Goal: Book appointment/travel/reservation

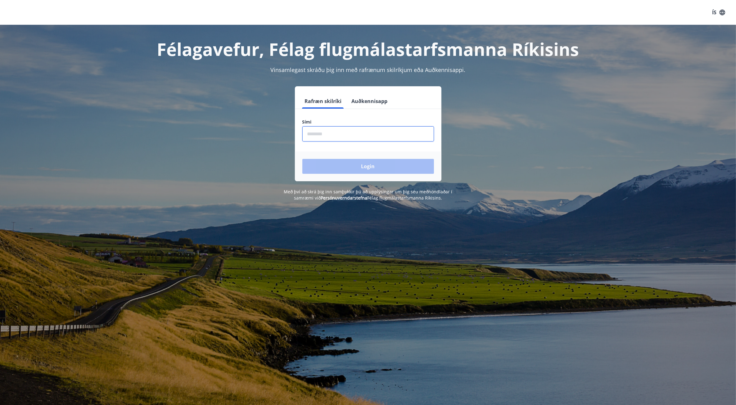
click at [349, 131] on input "phone" at bounding box center [369, 133] width 132 height 15
type input "********"
click at [303, 159] on button "Login" at bounding box center [369, 166] width 132 height 15
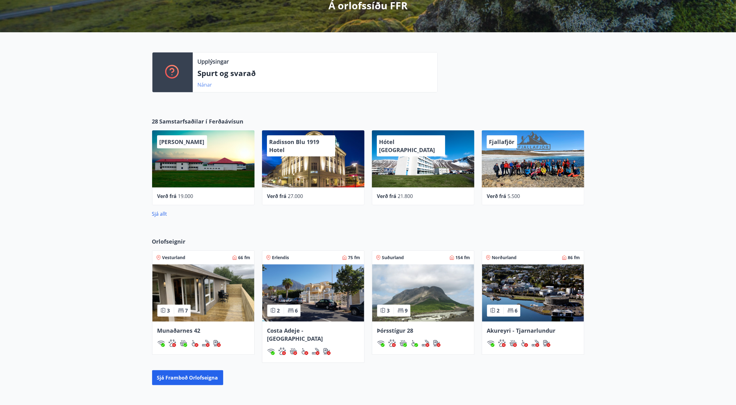
scroll to position [155, 0]
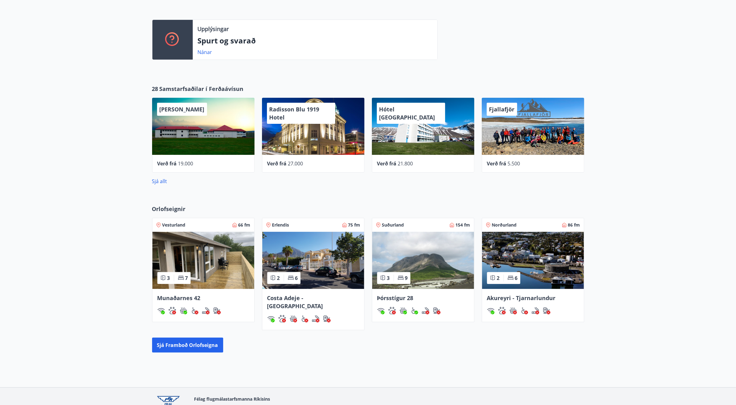
click at [425, 270] on img at bounding box center [423, 260] width 102 height 57
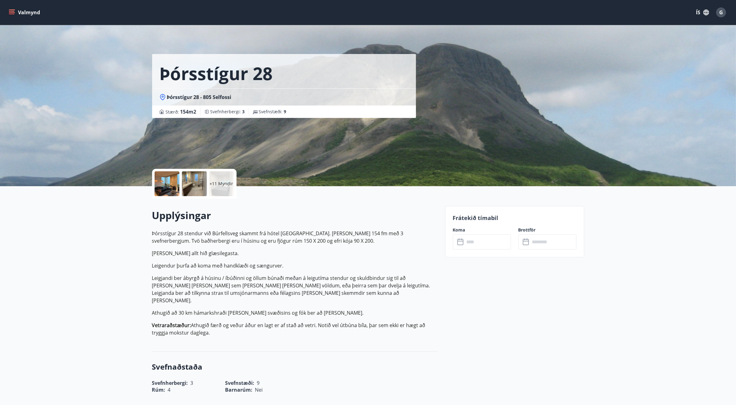
click at [557, 245] on input "text" at bounding box center [553, 241] width 46 height 15
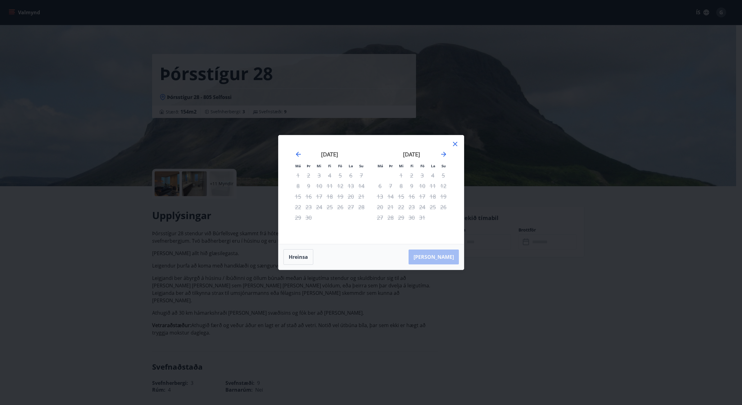
click at [456, 143] on icon at bounding box center [455, 144] width 4 height 4
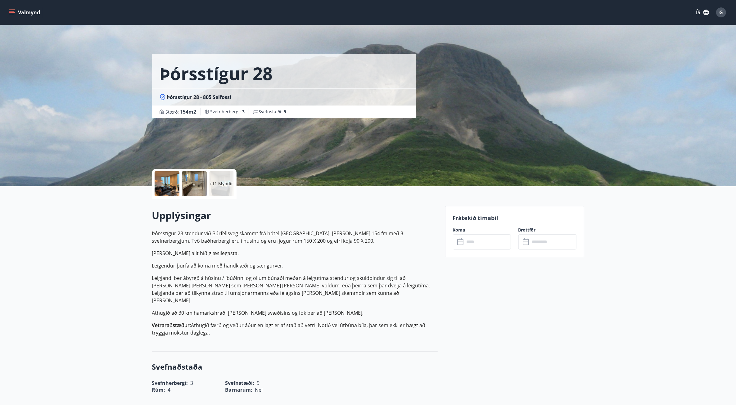
click at [467, 249] on input "text" at bounding box center [488, 241] width 46 height 15
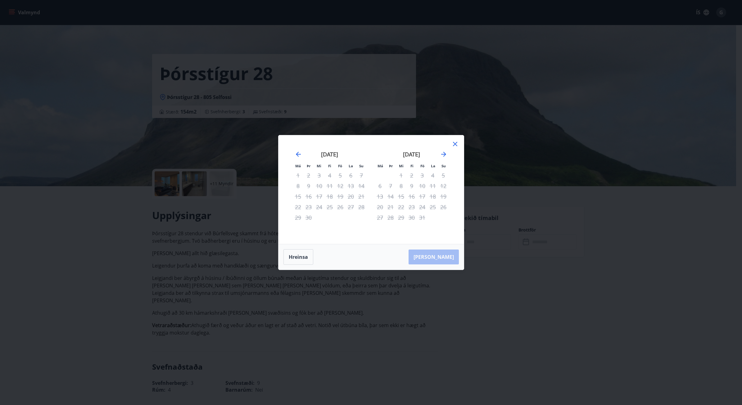
click at [618, 342] on div "Má Þr Mi Fi Fö La Su Má Þr Mi Fi Fö La Su ágúst 2025 1 2 3 4 5 6 7 8 9 10 11 12…" at bounding box center [371, 202] width 742 height 405
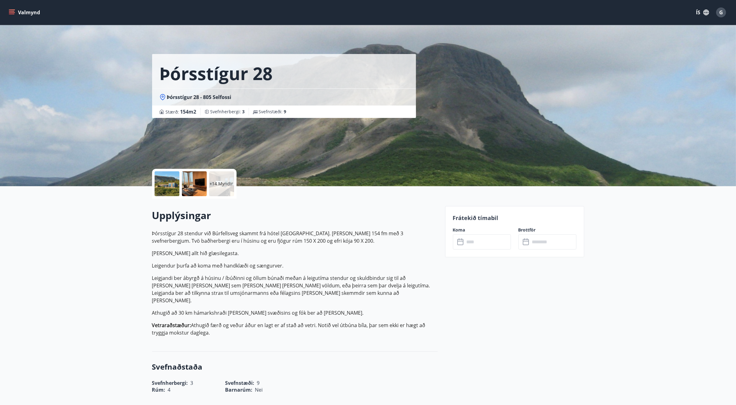
click at [536, 243] on input "text" at bounding box center [553, 241] width 46 height 15
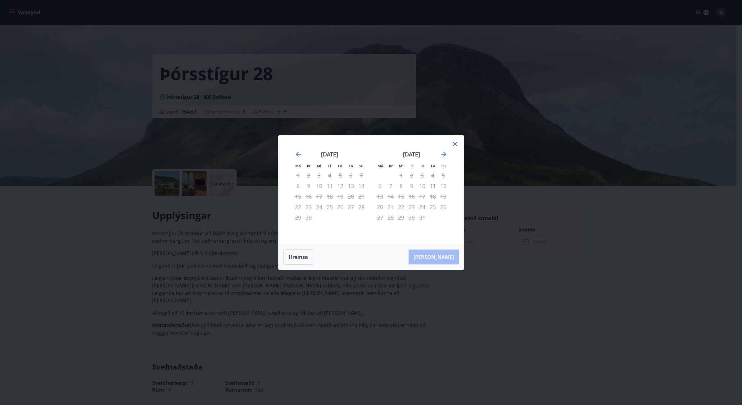
click at [701, 266] on div "Má Þr Mi Fi Fö La Su Má Þr Mi Fi Fö La Su [DATE] 1 2 3 4 5 6 7 8 9 10 11 12 13 …" at bounding box center [371, 202] width 742 height 405
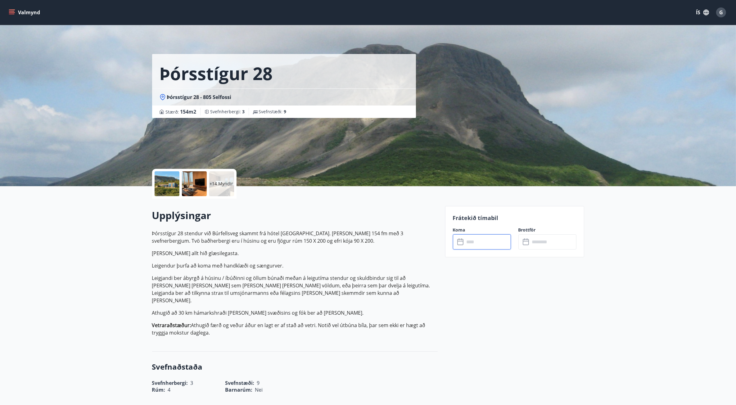
click at [493, 243] on input "text" at bounding box center [488, 241] width 46 height 15
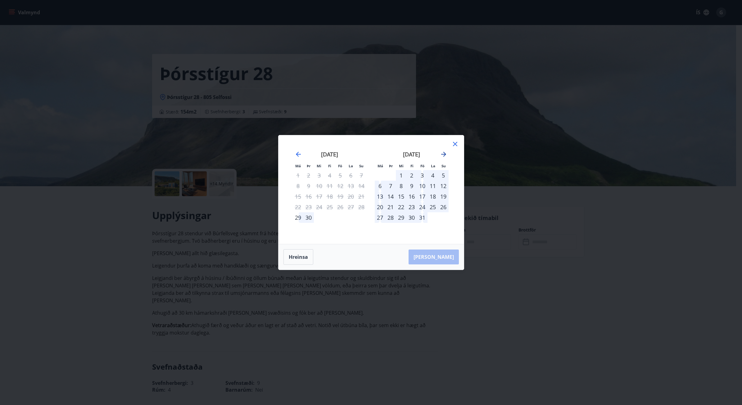
click at [445, 152] on icon "Move forward to switch to the next month." at bounding box center [443, 154] width 7 height 7
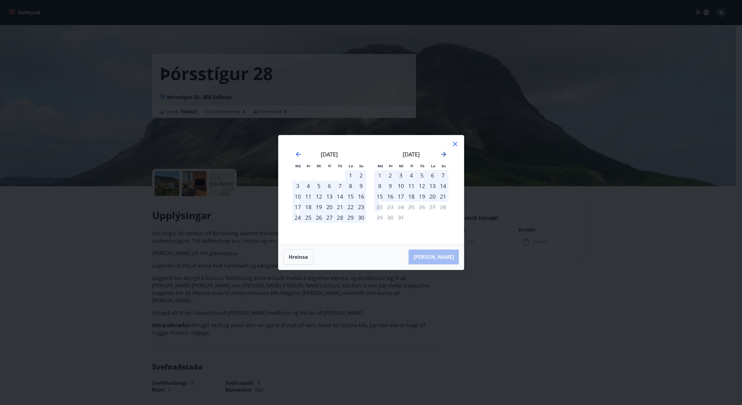
click at [445, 152] on icon "Move forward to switch to the next month." at bounding box center [443, 154] width 7 height 7
click at [443, 154] on icon "Move forward to switch to the next month." at bounding box center [443, 154] width 7 height 7
click at [444, 155] on icon "Move forward to switch to the next month." at bounding box center [443, 154] width 7 height 7
click at [443, 155] on icon "Move forward to switch to the next month." at bounding box center [443, 154] width 7 height 7
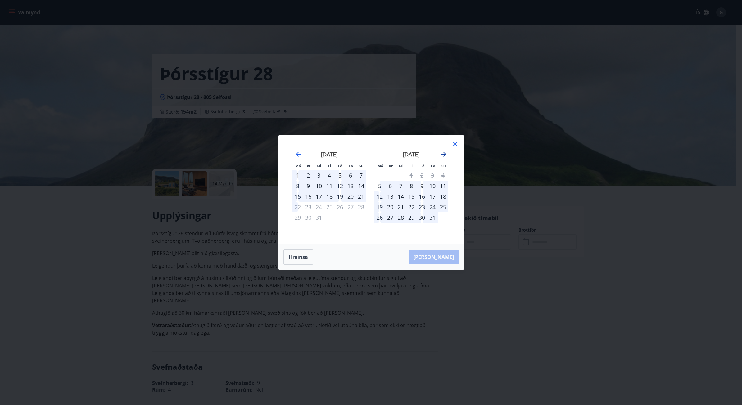
click at [444, 155] on icon "Move forward to switch to the next month." at bounding box center [443, 154] width 7 height 7
click at [298, 154] on icon "Move backward to switch to the previous month." at bounding box center [298, 154] width 7 height 7
click at [444, 152] on icon "Move forward to switch to the next month." at bounding box center [443, 154] width 5 height 5
click at [445, 152] on icon "Move forward to switch to the next month." at bounding box center [443, 154] width 7 height 7
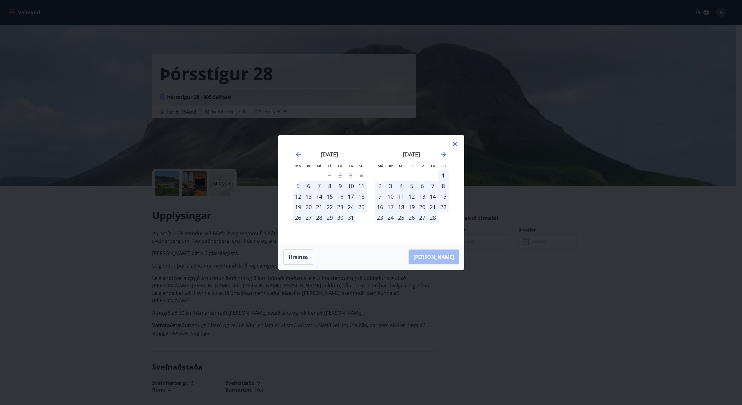
click at [400, 207] on div "18" at bounding box center [401, 207] width 11 height 11
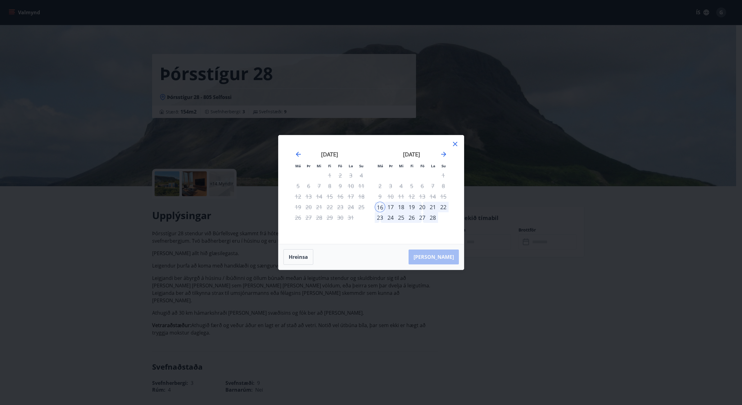
click at [404, 207] on div "18" at bounding box center [401, 207] width 11 height 11
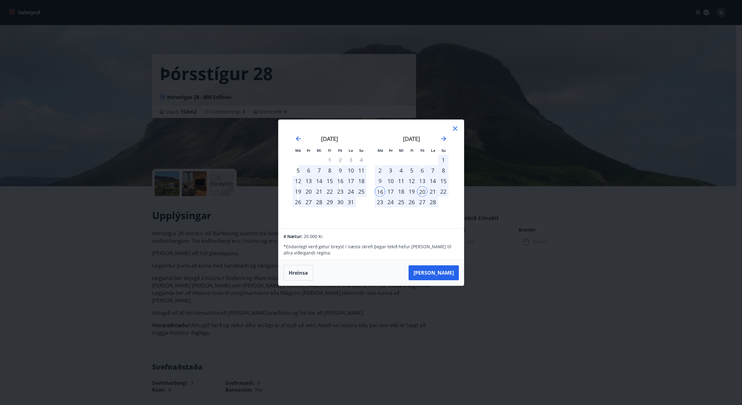
click at [403, 193] on div "18" at bounding box center [401, 191] width 11 height 11
click at [402, 191] on div "18" at bounding box center [401, 191] width 11 height 11
click at [440, 191] on div "22" at bounding box center [443, 191] width 11 height 11
click at [445, 186] on div "15" at bounding box center [443, 181] width 11 height 11
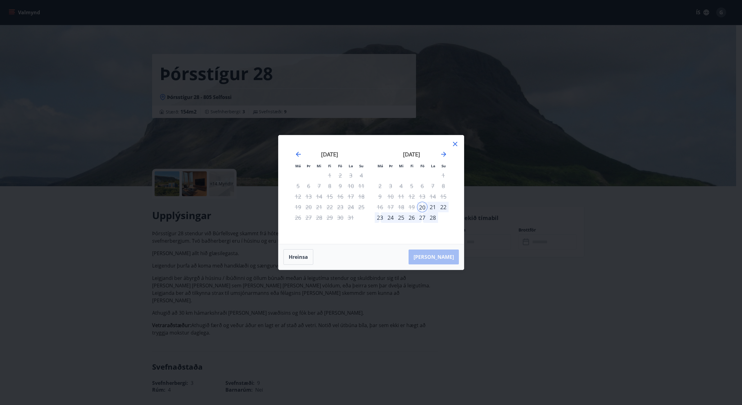
click at [402, 207] on div "18" at bounding box center [401, 207] width 11 height 11
drag, startPoint x: 456, startPoint y: 143, endPoint x: 479, endPoint y: 198, distance: 59.7
click at [456, 143] on icon at bounding box center [455, 143] width 7 height 7
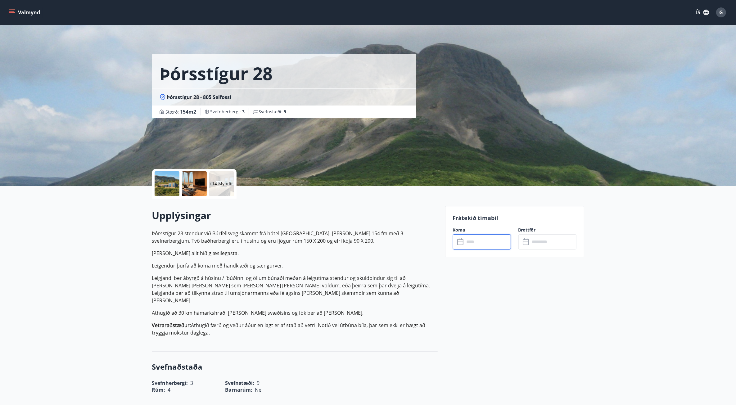
click at [480, 242] on input "text" at bounding box center [488, 241] width 46 height 15
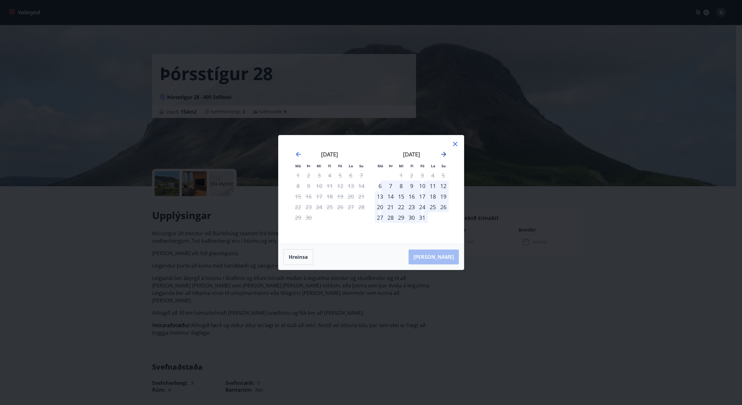
click at [442, 154] on icon "Move forward to switch to the next month." at bounding box center [443, 154] width 7 height 7
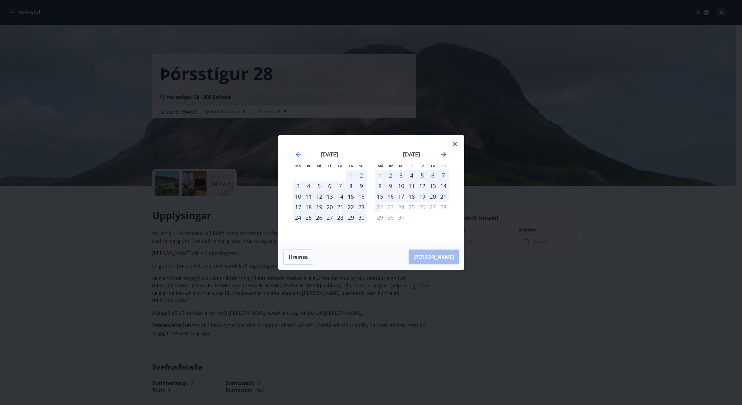
click at [442, 154] on icon "Move forward to switch to the next month." at bounding box center [443, 154] width 5 height 5
click at [319, 206] on div "18" at bounding box center [319, 207] width 11 height 11
click at [297, 216] on div "23" at bounding box center [298, 217] width 11 height 11
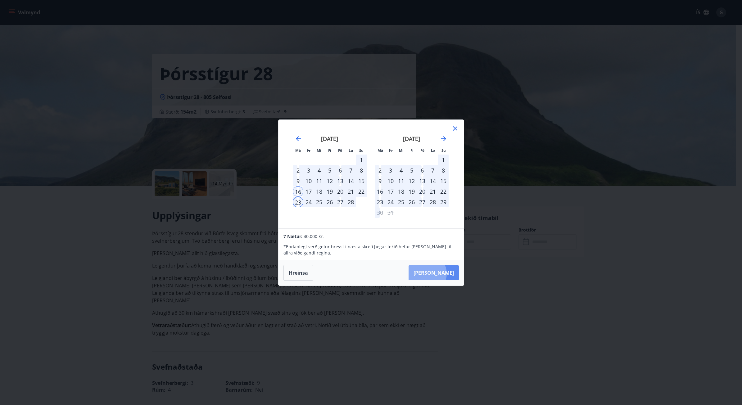
click at [446, 274] on button "[PERSON_NAME]" at bounding box center [434, 273] width 50 height 15
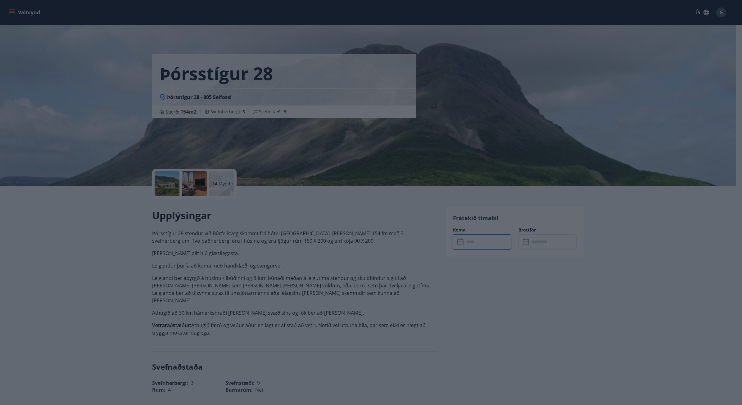
type input "******"
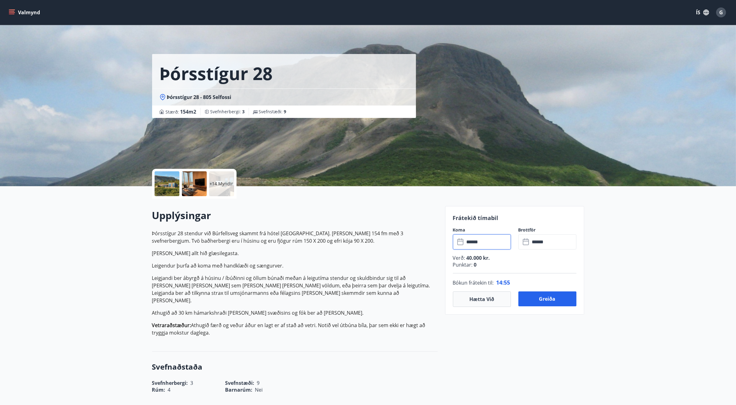
click at [481, 241] on input "******" at bounding box center [488, 241] width 46 height 15
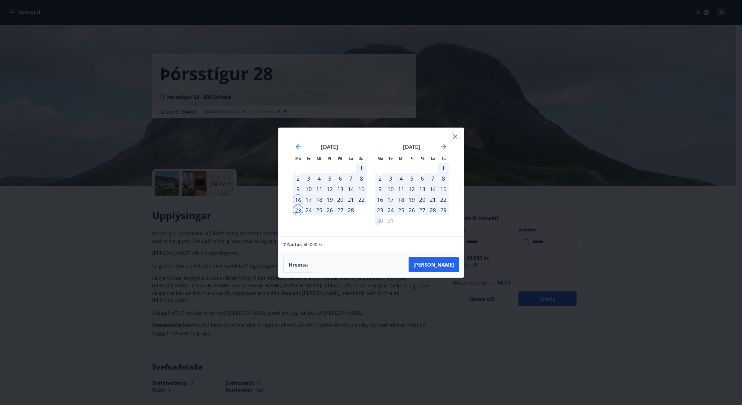
click at [318, 201] on div "18" at bounding box center [319, 199] width 11 height 11
click at [321, 199] on div "18" at bounding box center [319, 199] width 11 height 11
click at [298, 201] on div "16" at bounding box center [298, 199] width 11 height 11
click at [455, 137] on icon at bounding box center [455, 136] width 7 height 7
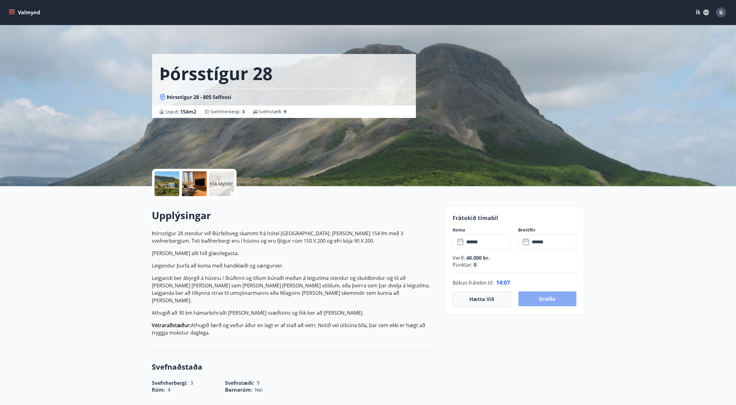
click at [548, 299] on button "Greiða" at bounding box center [548, 299] width 58 height 15
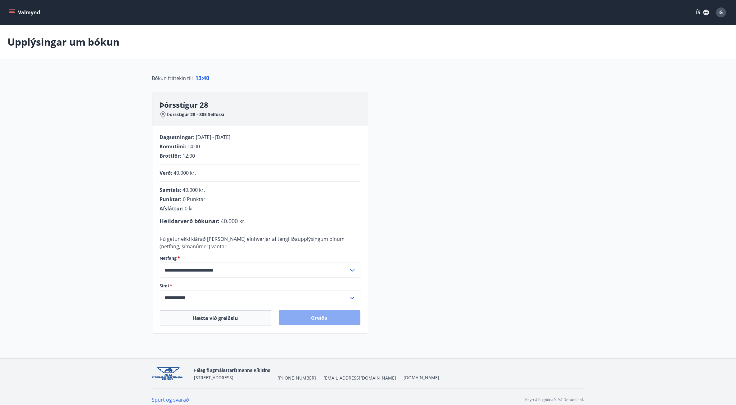
click at [336, 320] on button "Greiða" at bounding box center [320, 318] width 82 height 15
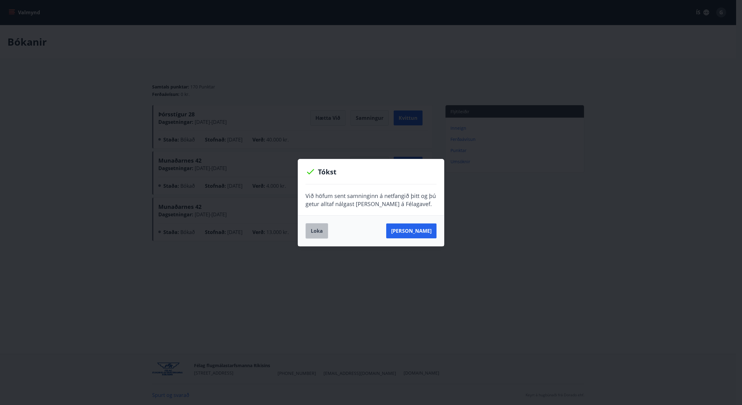
click at [312, 231] on button "Loka" at bounding box center [317, 231] width 23 height 16
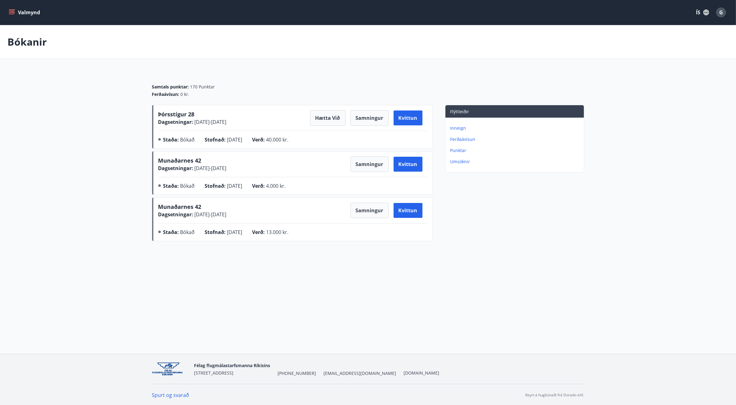
click at [20, 10] on button "Valmynd" at bounding box center [24, 12] width 35 height 11
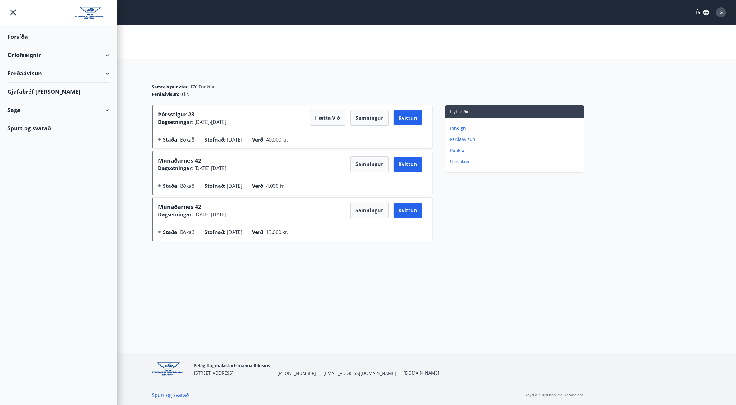
click at [27, 58] on div "Orlofseignir" at bounding box center [58, 55] width 102 height 18
click at [30, 71] on div "Framboð" at bounding box center [58, 70] width 92 height 13
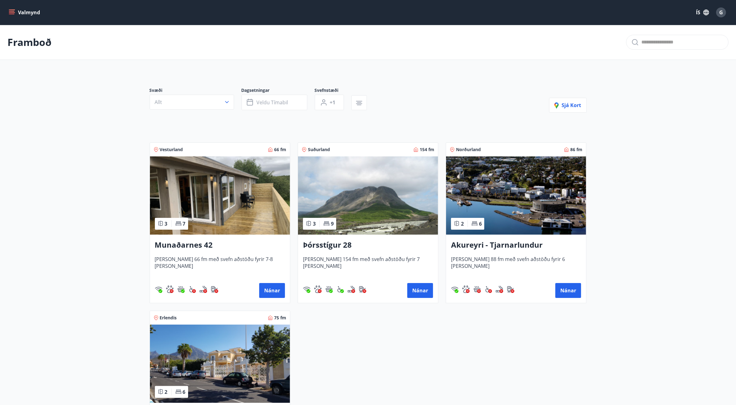
click at [523, 243] on h3 "Akureyri - Tjarnarlundur" at bounding box center [516, 245] width 130 height 11
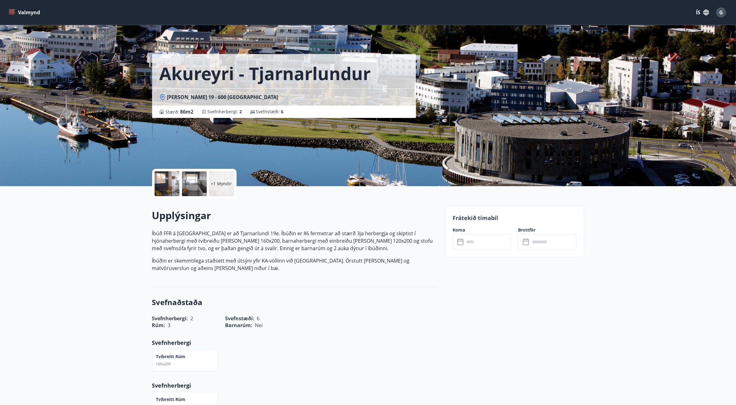
click at [491, 243] on input "text" at bounding box center [488, 241] width 46 height 15
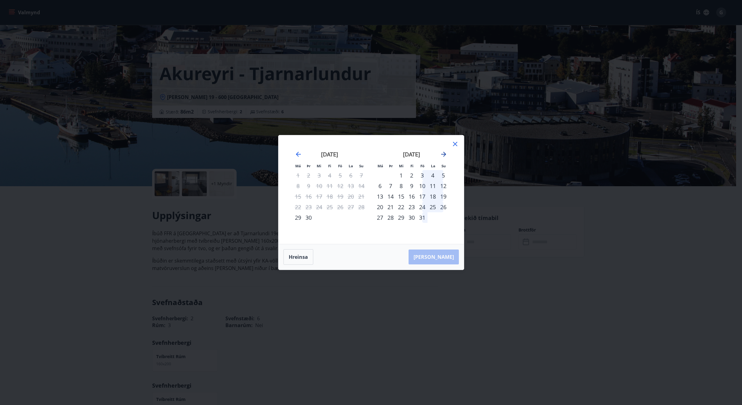
click at [445, 152] on icon "Move forward to switch to the next month." at bounding box center [443, 154] width 7 height 7
click at [446, 155] on icon "Move forward to switch to the next month." at bounding box center [443, 154] width 7 height 7
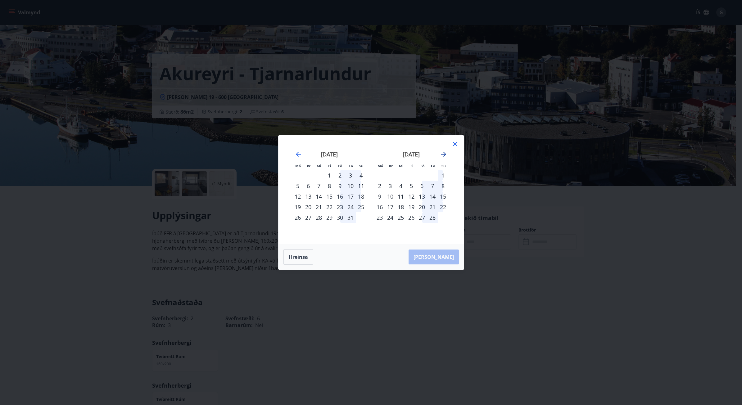
click at [446, 155] on icon "Move forward to switch to the next month." at bounding box center [443, 154] width 7 height 7
click at [580, 248] on div "Má Þr Mi Fi Fö La Su Má Þr Mi Fi Fö La [DEMOGRAPHIC_DATA] [DATE] 1 2 3 4 5 6 7 …" at bounding box center [371, 202] width 742 height 405
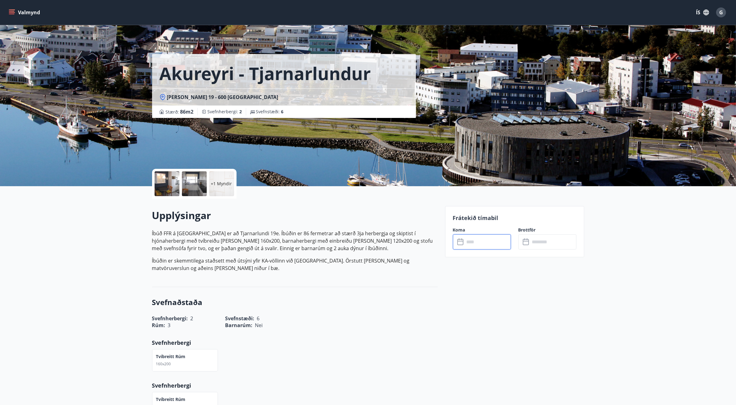
click at [489, 238] on input "text" at bounding box center [488, 241] width 46 height 15
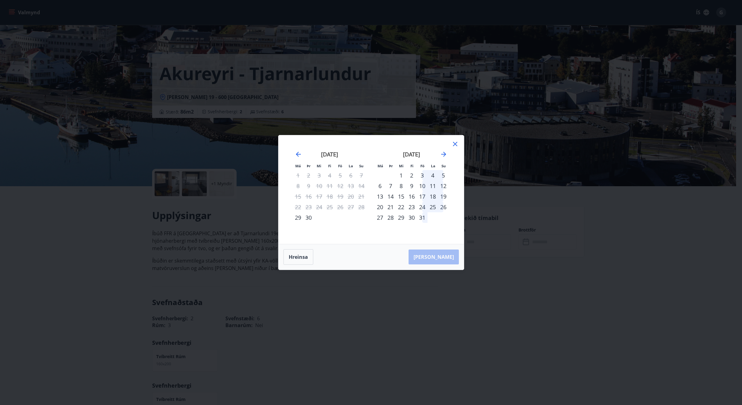
click at [446, 149] on div "[DATE]" at bounding box center [412, 156] width 74 height 27
click at [444, 153] on icon "Move forward to switch to the next month." at bounding box center [443, 154] width 5 height 5
click at [443, 153] on icon "Move forward to switch to the next month." at bounding box center [443, 154] width 7 height 7
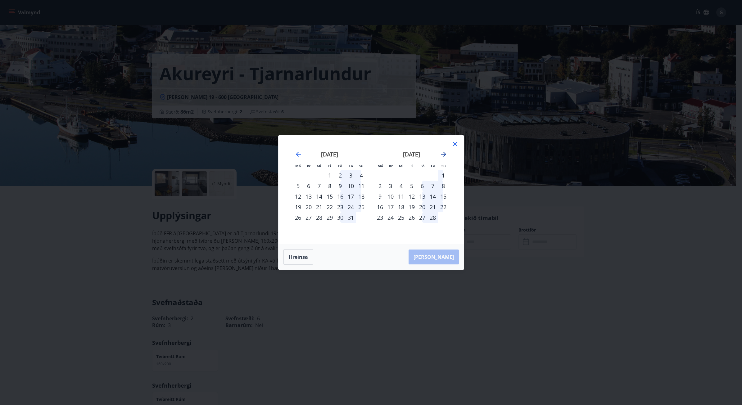
click at [443, 153] on icon "Move forward to switch to the next month." at bounding box center [443, 154] width 7 height 7
drag, startPoint x: 456, startPoint y: 143, endPoint x: 395, endPoint y: 157, distance: 61.8
click at [456, 143] on icon at bounding box center [455, 144] width 4 height 4
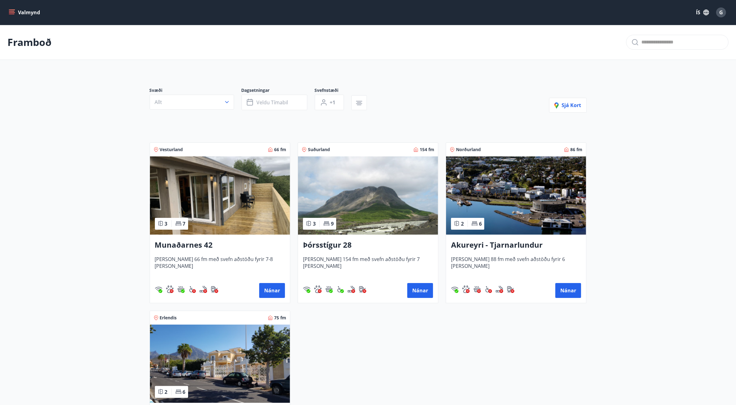
click at [381, 234] on img at bounding box center [368, 196] width 140 height 78
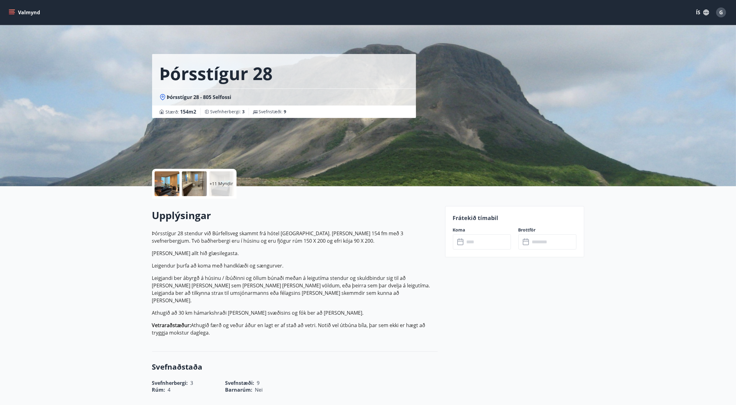
click at [481, 251] on div "Frátekið tímabil Koma ​ ​ Brottför ​ ​" at bounding box center [514, 231] width 139 height 51
click at [481, 245] on input "text" at bounding box center [488, 241] width 46 height 15
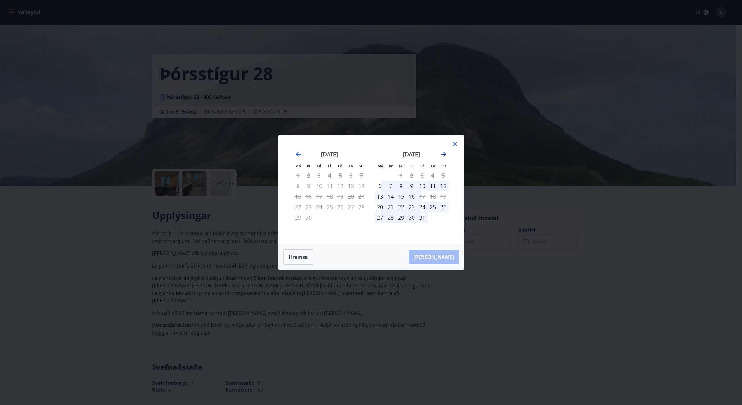
click at [444, 153] on icon "Move forward to switch to the next month." at bounding box center [443, 154] width 5 height 5
click at [443, 154] on icon "Move forward to switch to the next month." at bounding box center [443, 154] width 7 height 7
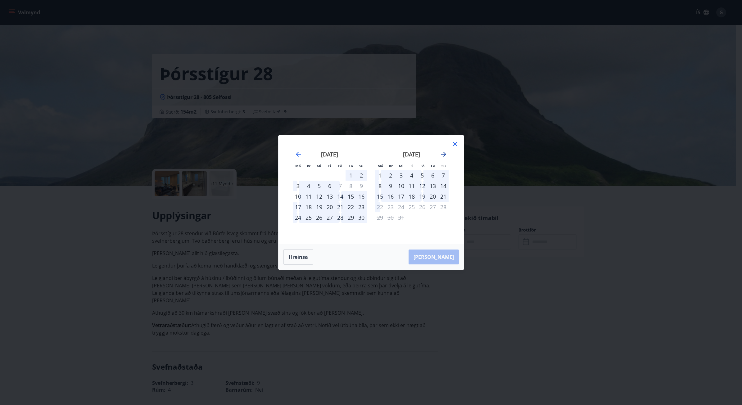
click at [443, 154] on icon "Move forward to switch to the next month." at bounding box center [443, 154] width 7 height 7
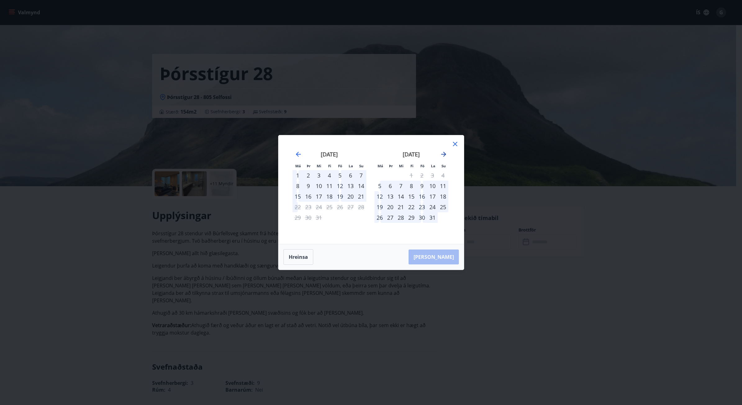
click at [443, 154] on icon "Move forward to switch to the next month." at bounding box center [443, 154] width 7 height 7
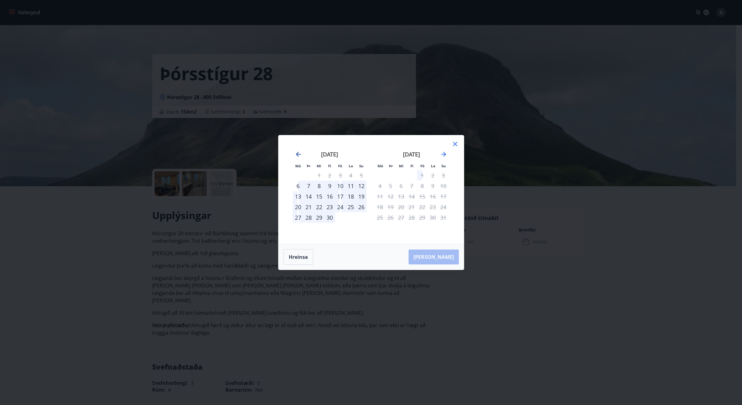
click at [298, 154] on icon "Move backward to switch to the previous month." at bounding box center [298, 154] width 7 height 7
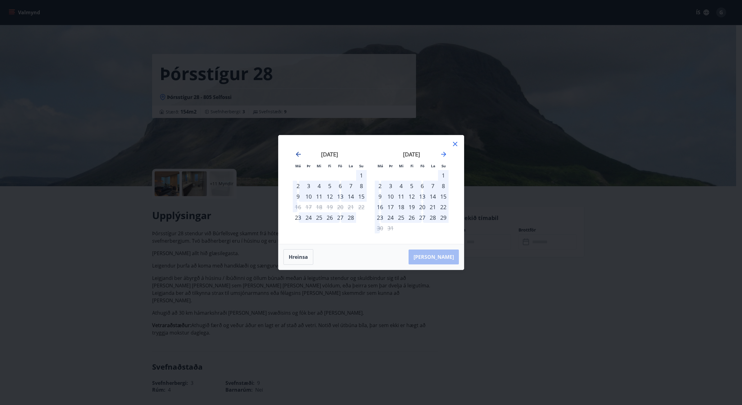
click at [298, 154] on icon "Move backward to switch to the previous month." at bounding box center [298, 154] width 7 height 7
click at [444, 157] on icon "Move forward to switch to the next month." at bounding box center [443, 154] width 7 height 7
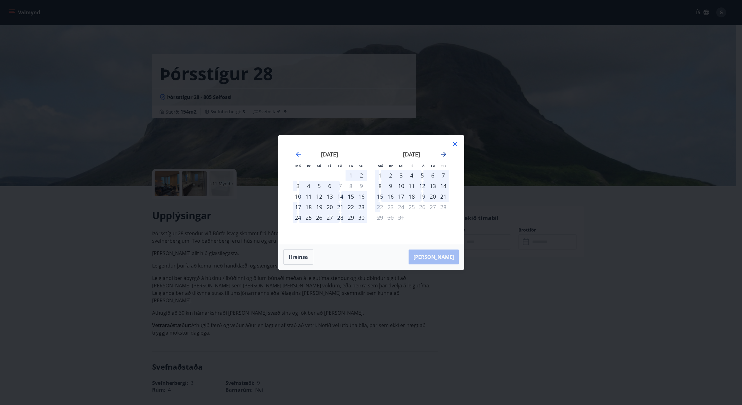
click at [444, 157] on icon "Move forward to switch to the next month." at bounding box center [443, 154] width 7 height 7
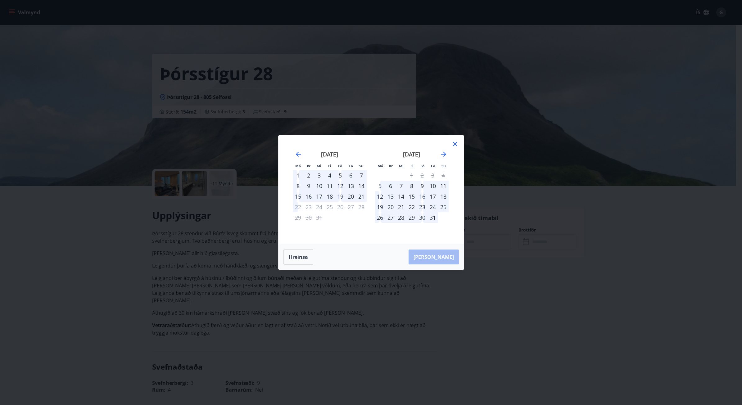
click at [624, 238] on div "Má Þr Mi Fi Fö La Su Má Þr Mi Fi Fö La Su [DATE] 1 2 3 4 5 6 7 8 9 10 11 12 13 …" at bounding box center [371, 202] width 742 height 405
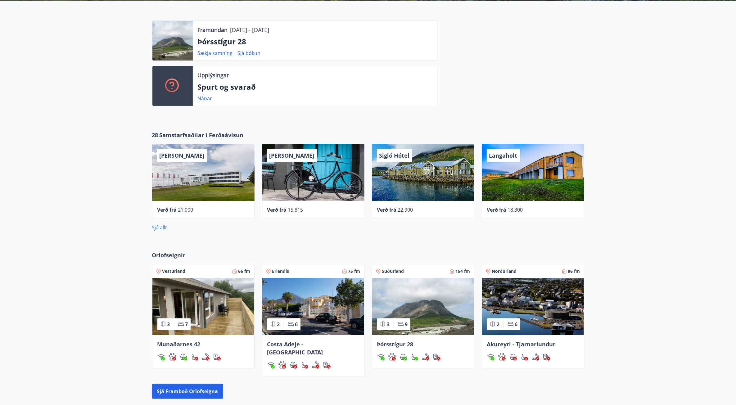
scroll to position [155, 0]
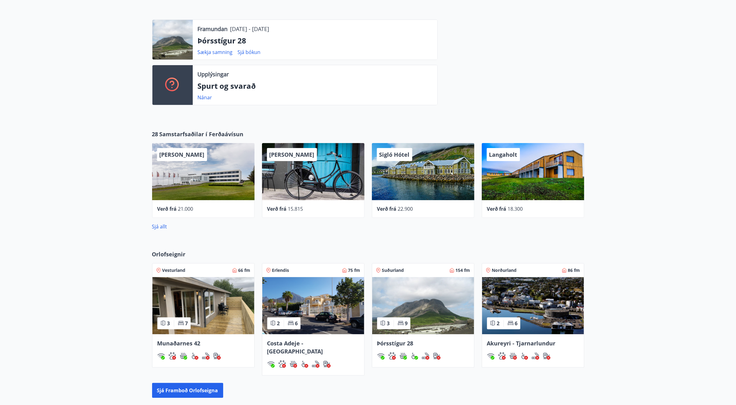
click at [421, 297] on img at bounding box center [423, 305] width 102 height 57
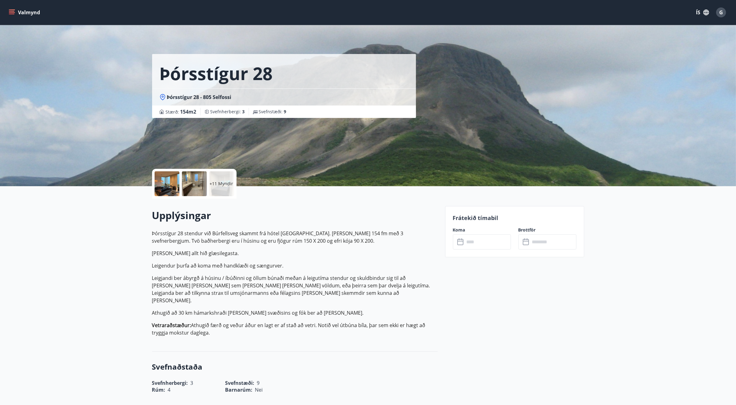
click at [476, 244] on input "text" at bounding box center [488, 241] width 46 height 15
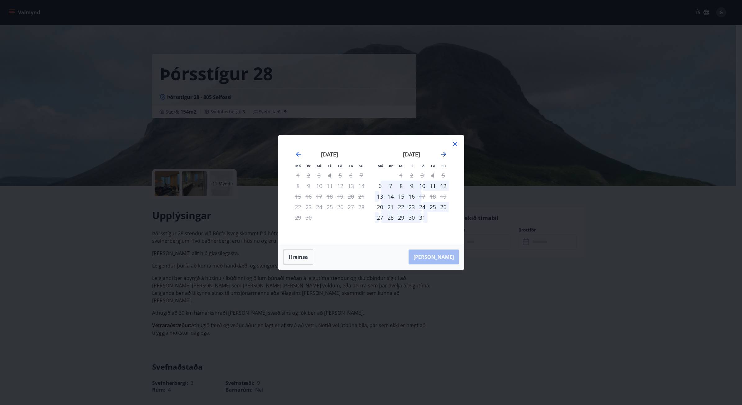
click at [441, 152] on icon "Move forward to switch to the next month." at bounding box center [443, 154] width 7 height 7
click at [444, 154] on icon "Move forward to switch to the next month." at bounding box center [443, 154] width 7 height 7
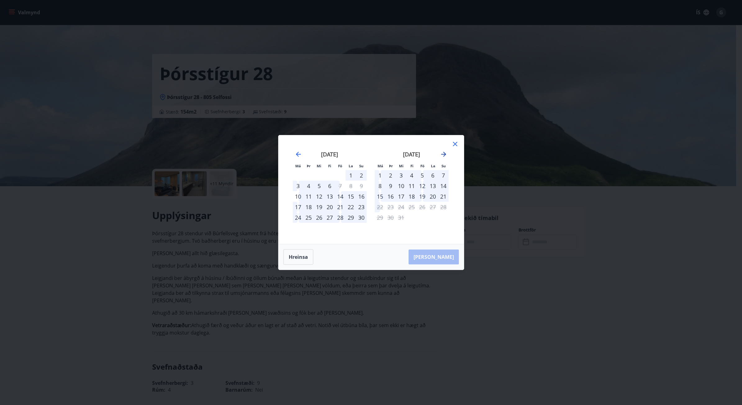
click at [444, 154] on icon "Move forward to switch to the next month." at bounding box center [443, 154] width 7 height 7
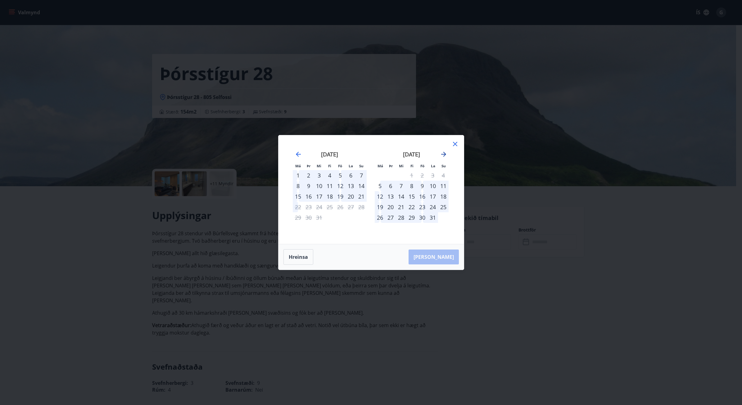
click at [444, 154] on icon "Move forward to switch to the next month." at bounding box center [443, 154] width 7 height 7
click at [443, 157] on icon "Move forward to switch to the next month." at bounding box center [443, 154] width 7 height 7
click at [298, 153] on icon "Move backward to switch to the previous month." at bounding box center [298, 154] width 7 height 7
